Goal: Browse casually

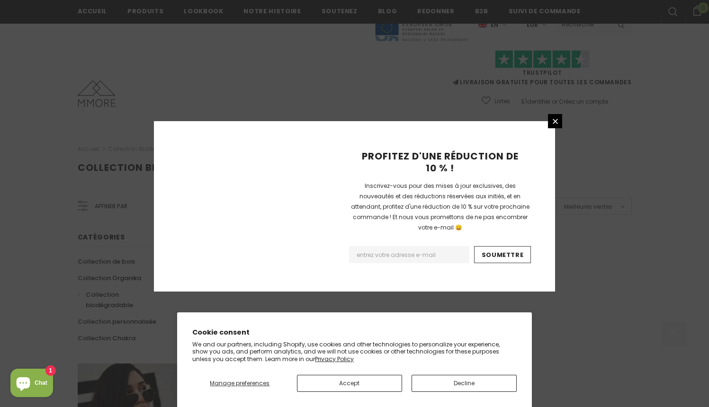
scroll to position [586, 0]
